Goal: Task Accomplishment & Management: Manage account settings

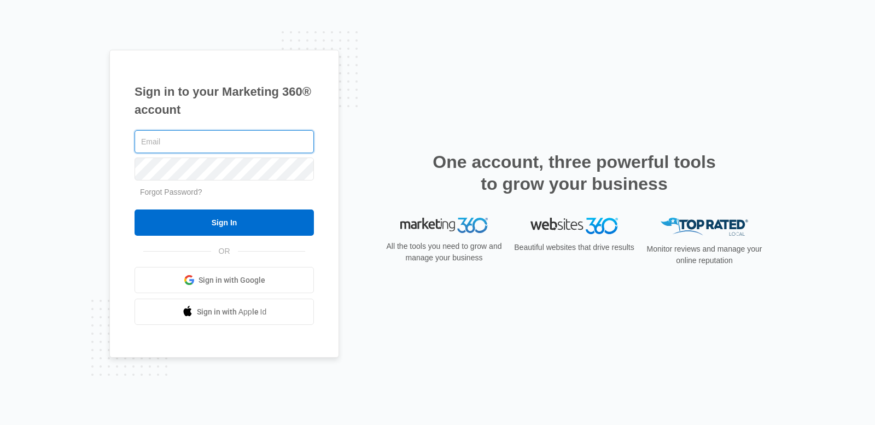
click at [209, 149] on input "text" at bounding box center [223, 141] width 179 height 23
type input "[PERSON_NAME][EMAIL_ADDRESS][DOMAIN_NAME]"
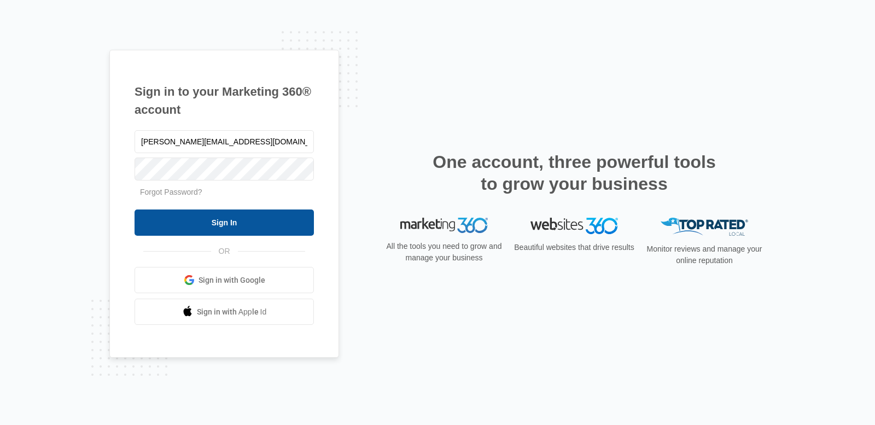
click at [211, 227] on input "Sign In" at bounding box center [223, 222] width 179 height 26
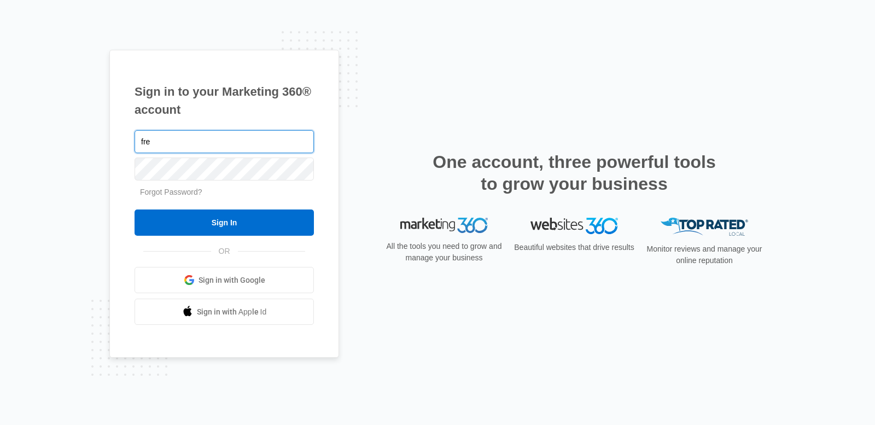
type input "fre"
click at [179, 190] on link "Forgot Password?" at bounding box center [171, 191] width 62 height 9
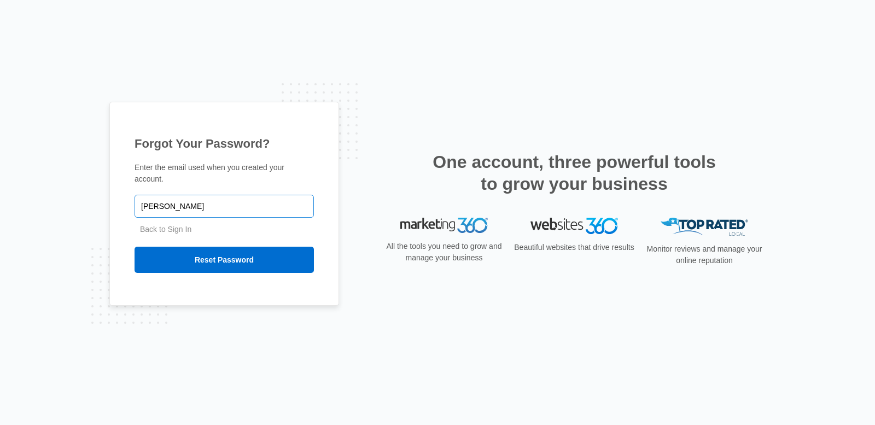
type input "fred@racingexperts.com"
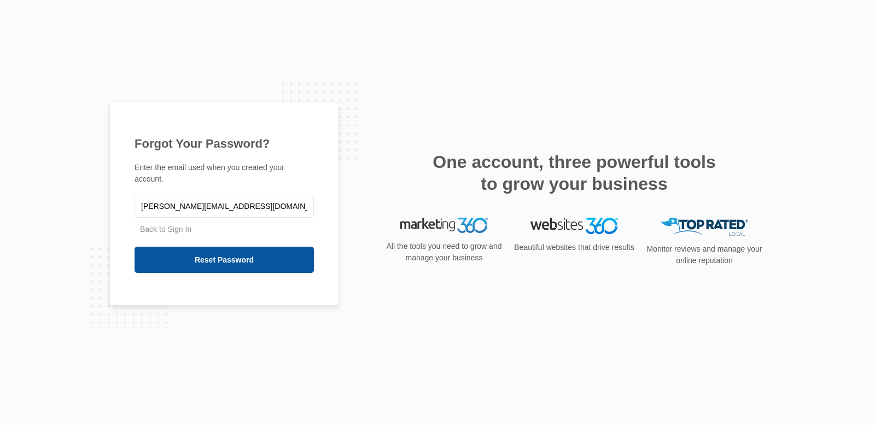
click at [206, 247] on input "Reset Password" at bounding box center [223, 260] width 179 height 26
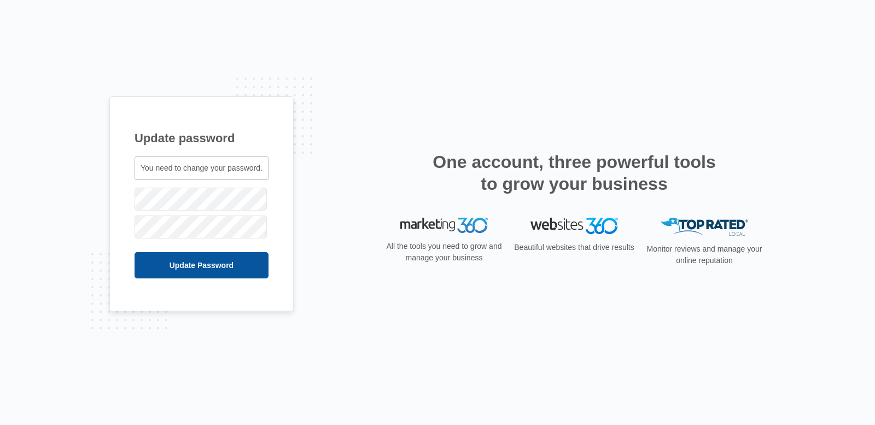
click at [216, 262] on input "Update Password" at bounding box center [201, 265] width 134 height 26
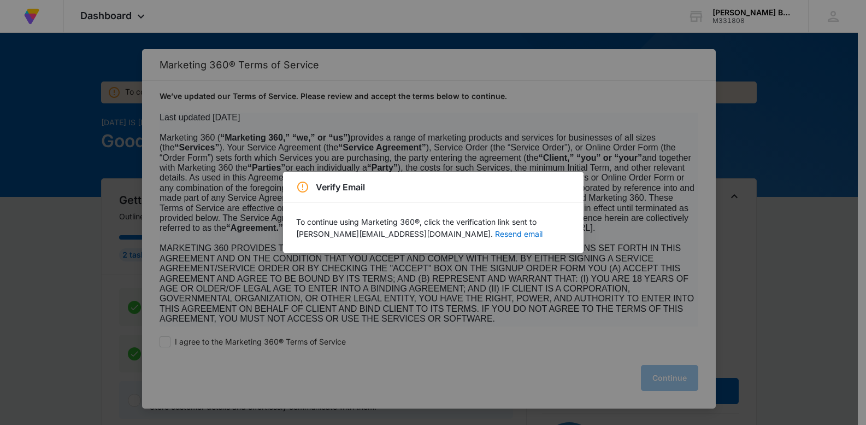
click at [454, 179] on div "Verify Email" at bounding box center [433, 187] width 301 height 31
click at [495, 231] on button "Resend email" at bounding box center [519, 234] width 48 height 8
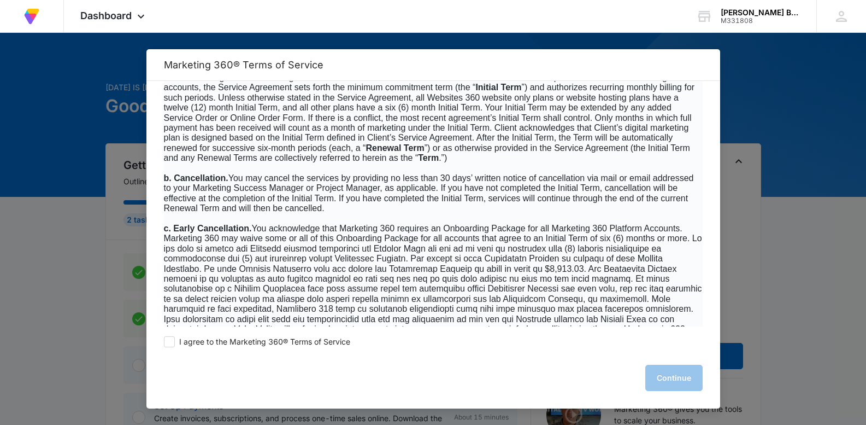
scroll to position [3772, 0]
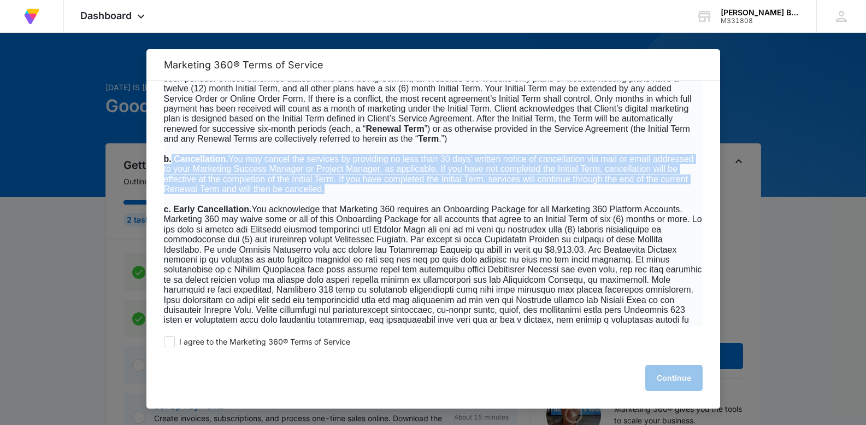
drag, startPoint x: 362, startPoint y: 198, endPoint x: 174, endPoint y: 171, distance: 190.6
click at [172, 171] on p "b. Cancellation. You may cancel the services by providing no less than 30 days’…" at bounding box center [433, 174] width 539 height 40
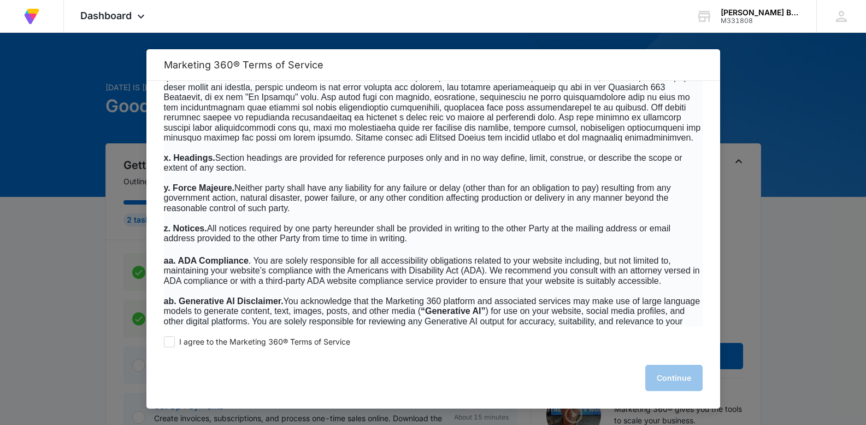
scroll to position [7073, 0]
